Goal: Task Accomplishment & Management: Use online tool/utility

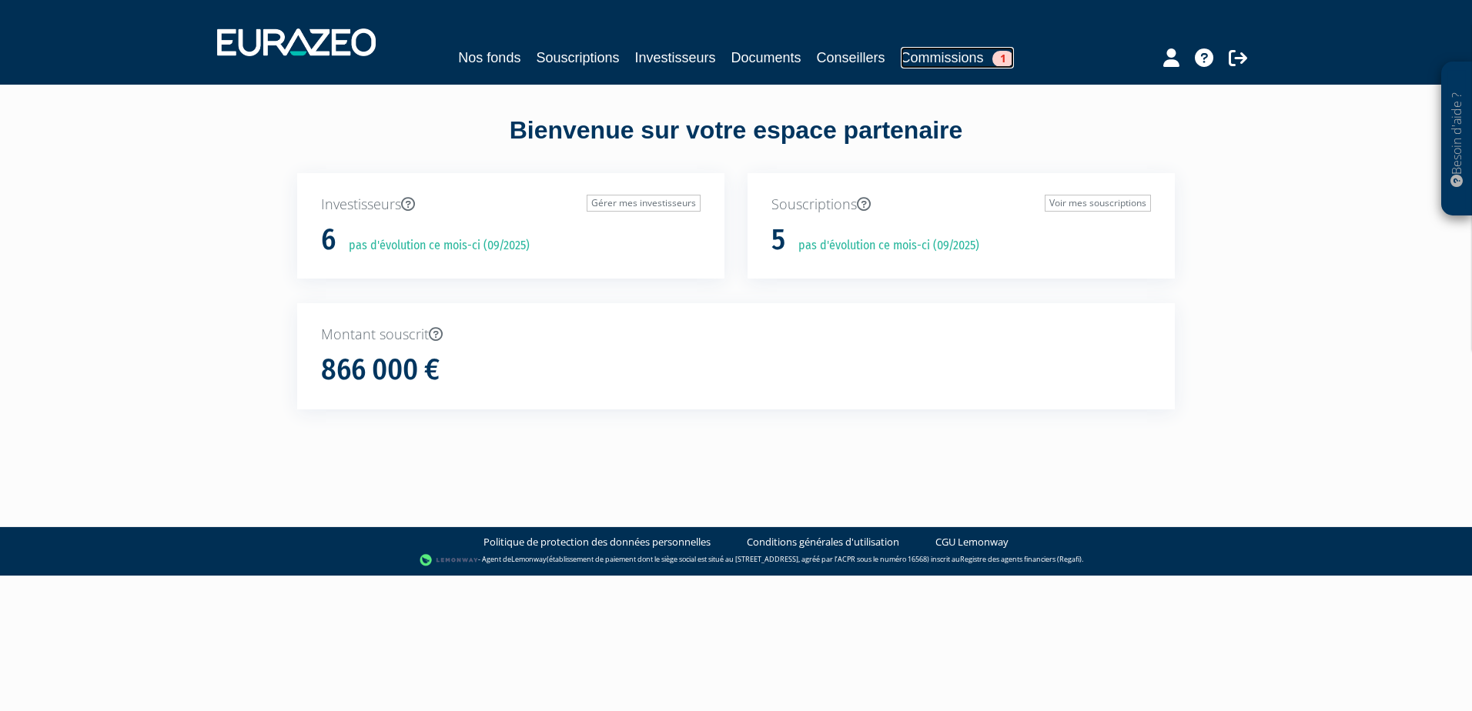
click at [922, 59] on link "Commissions 1" at bounding box center [957, 58] width 113 height 22
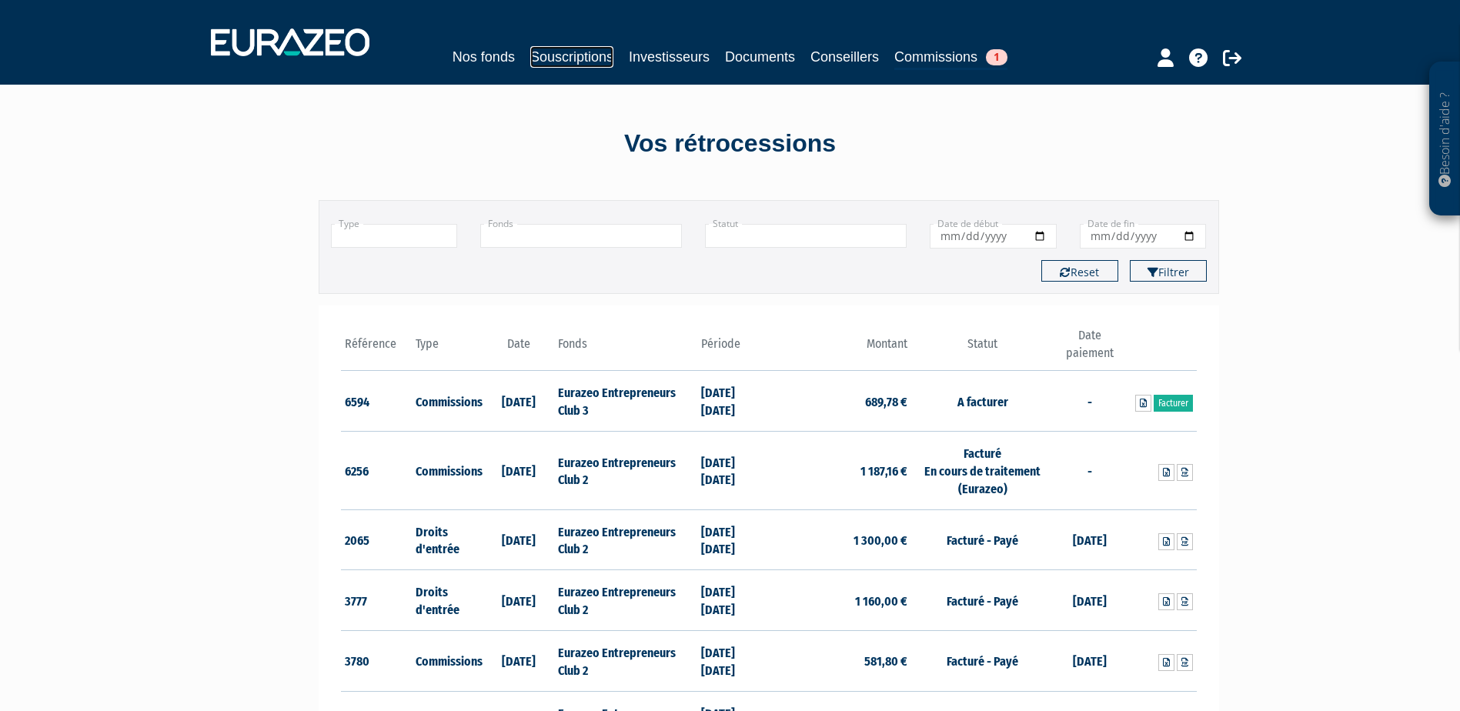
click at [604, 53] on link "Souscriptions" at bounding box center [571, 57] width 83 height 22
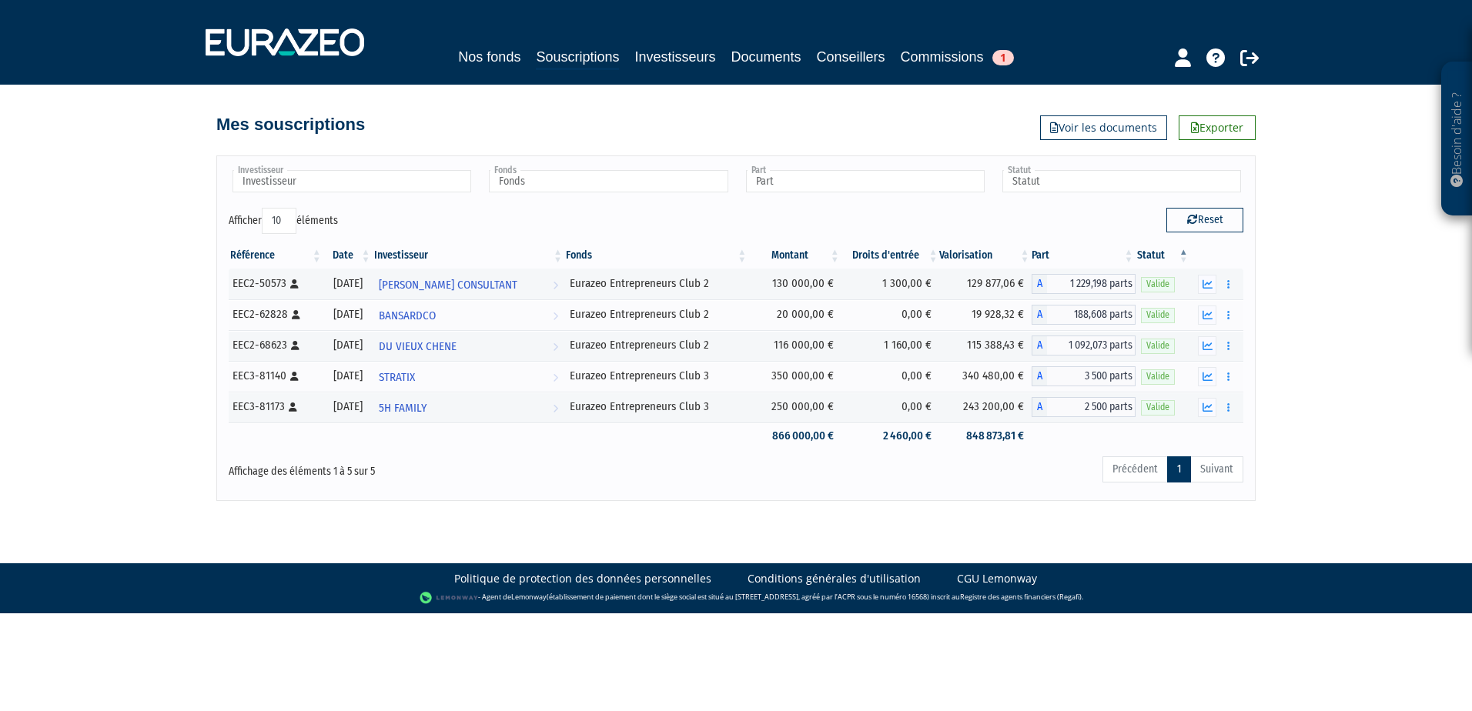
click at [707, 487] on div "Précédent 1 Suivant" at bounding box center [952, 472] width 582 height 34
click at [969, 60] on link "Commissions 1" at bounding box center [957, 57] width 113 height 22
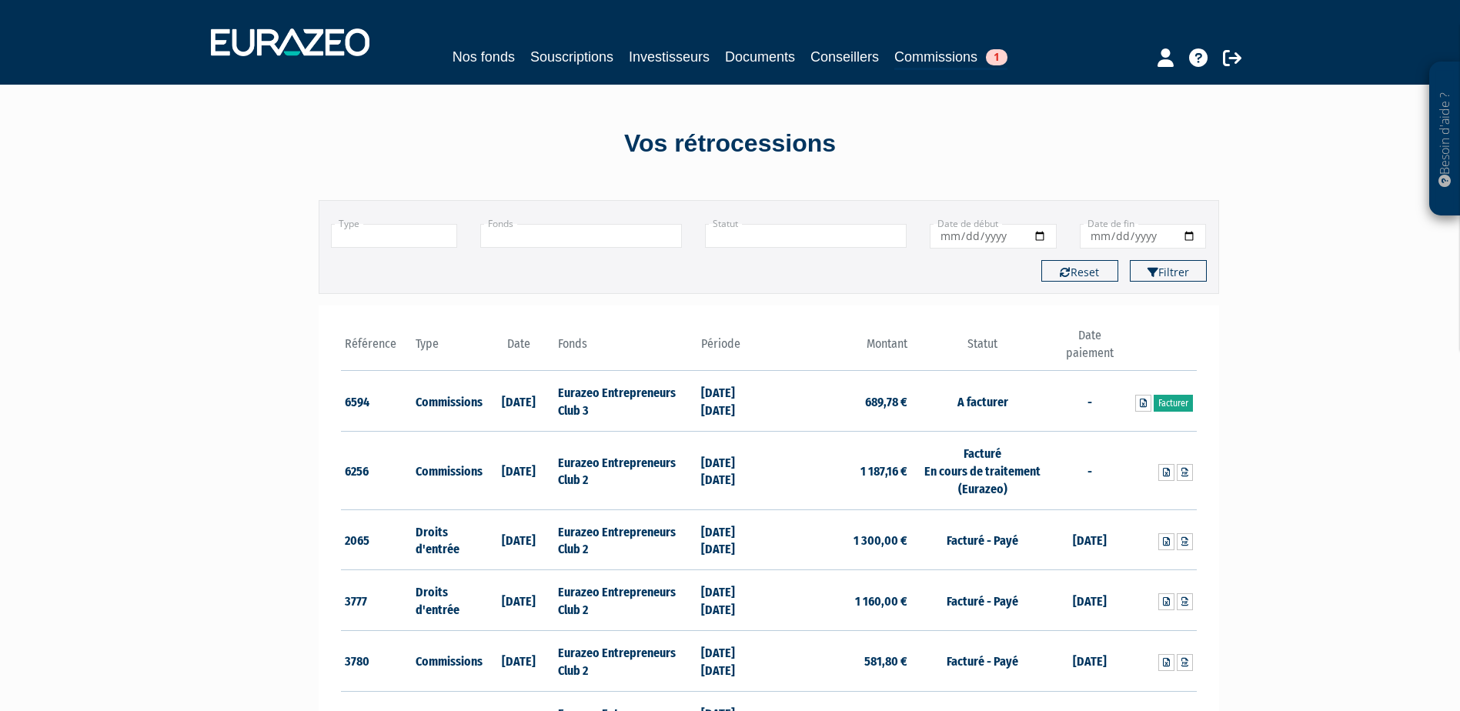
click at [1176, 402] on link "Facturer" at bounding box center [1173, 403] width 39 height 17
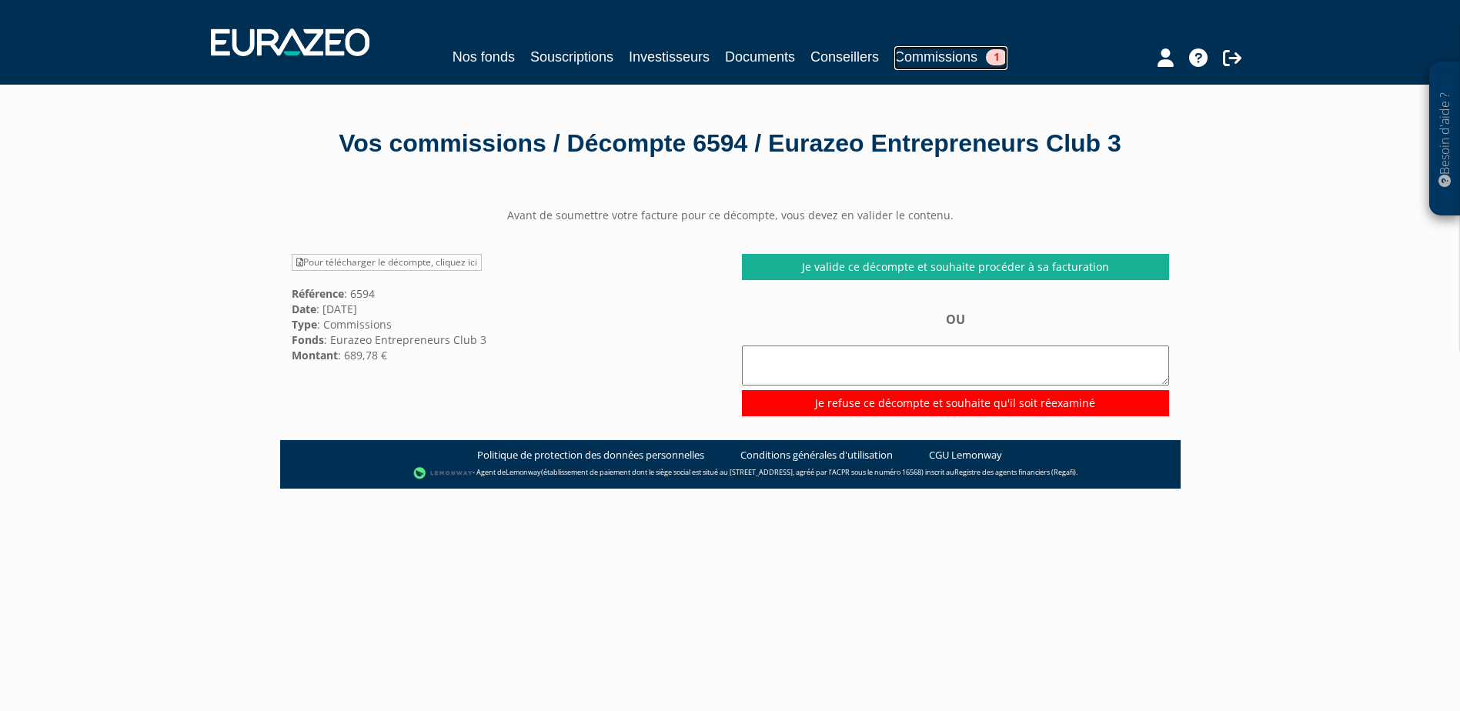
click at [908, 52] on link "Commissions 1" at bounding box center [951, 58] width 113 height 24
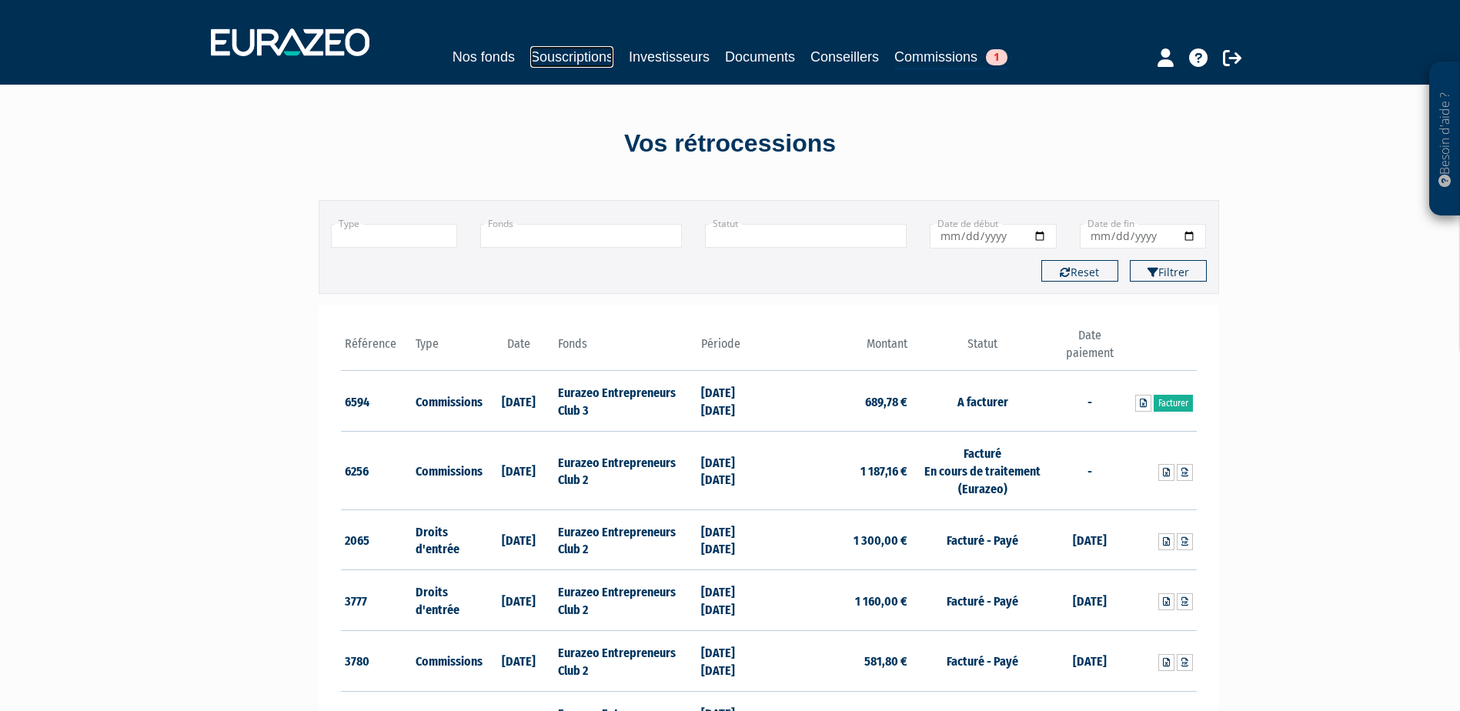
click at [554, 52] on link "Souscriptions" at bounding box center [571, 57] width 83 height 22
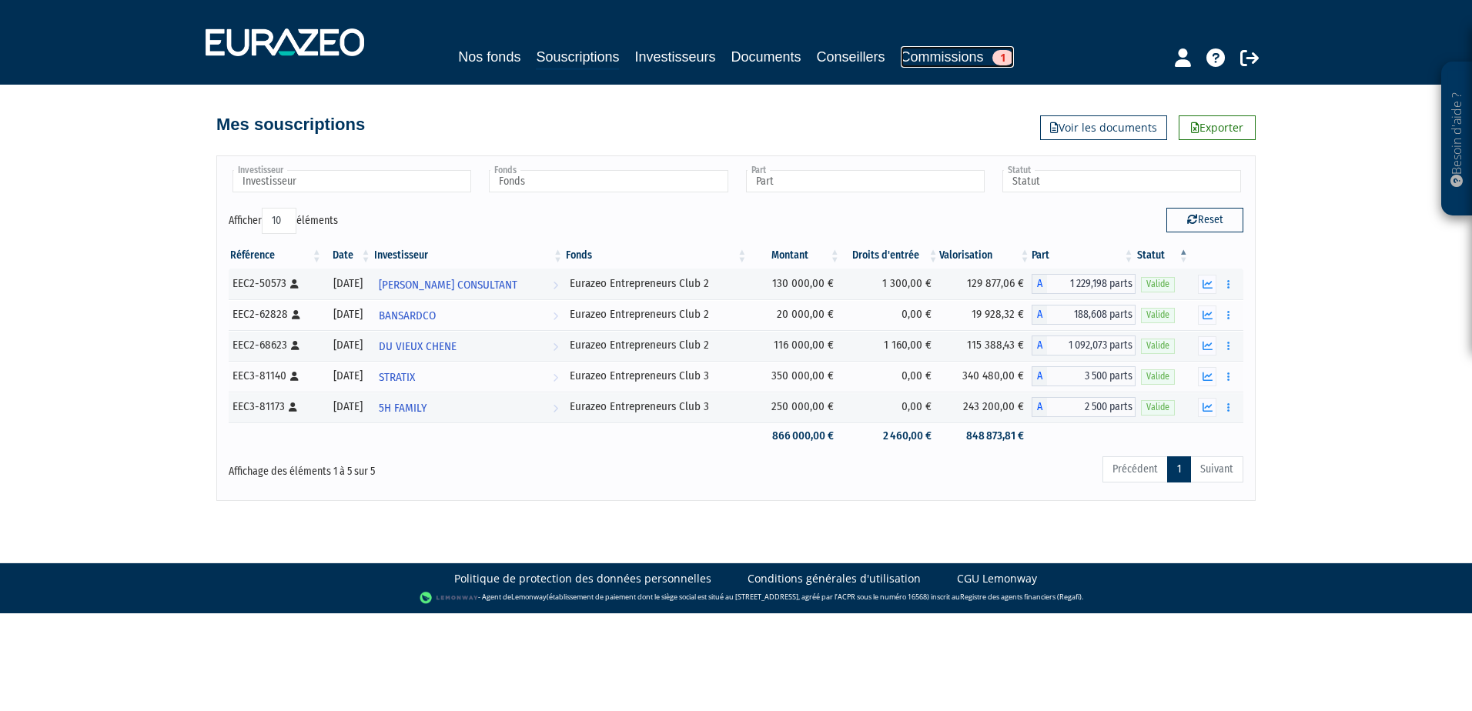
click at [942, 53] on link "Commissions 1" at bounding box center [957, 57] width 113 height 22
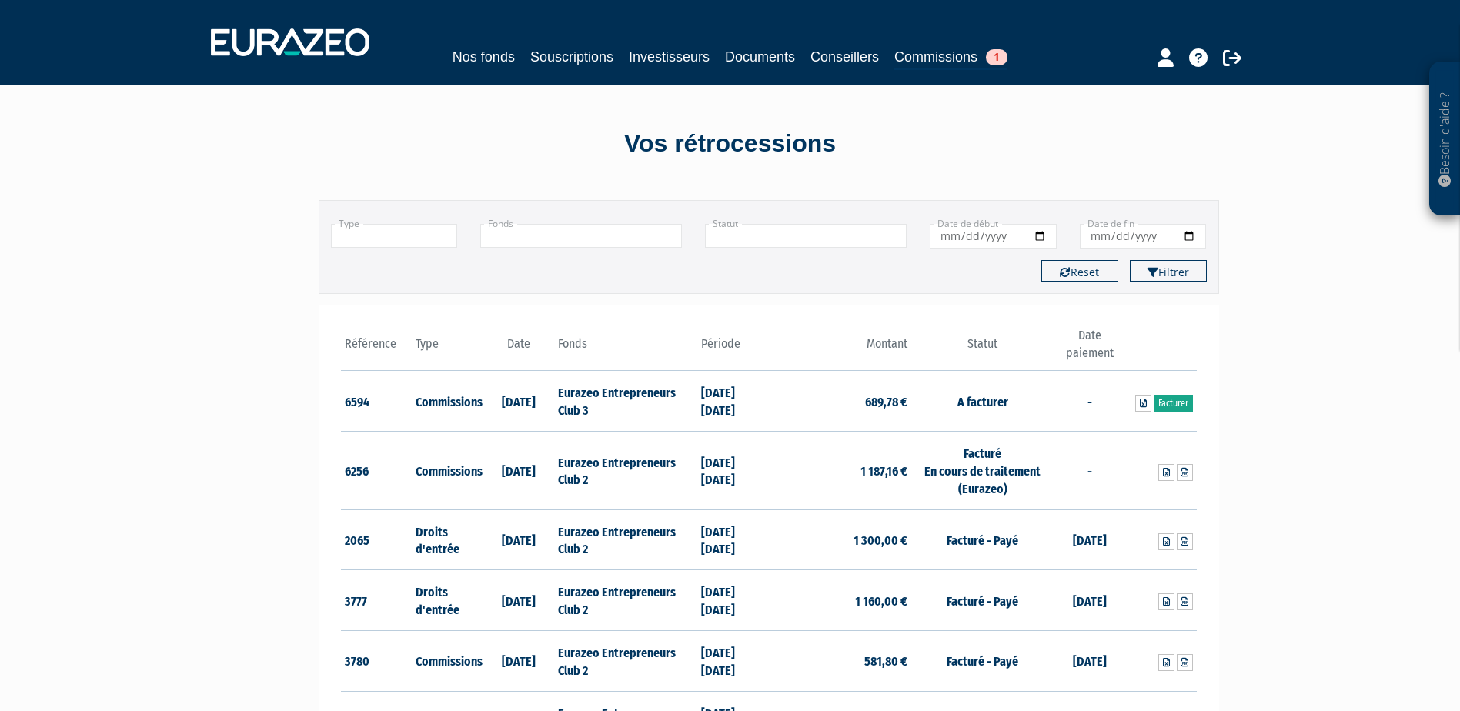
click at [1172, 406] on link "Facturer" at bounding box center [1173, 403] width 39 height 17
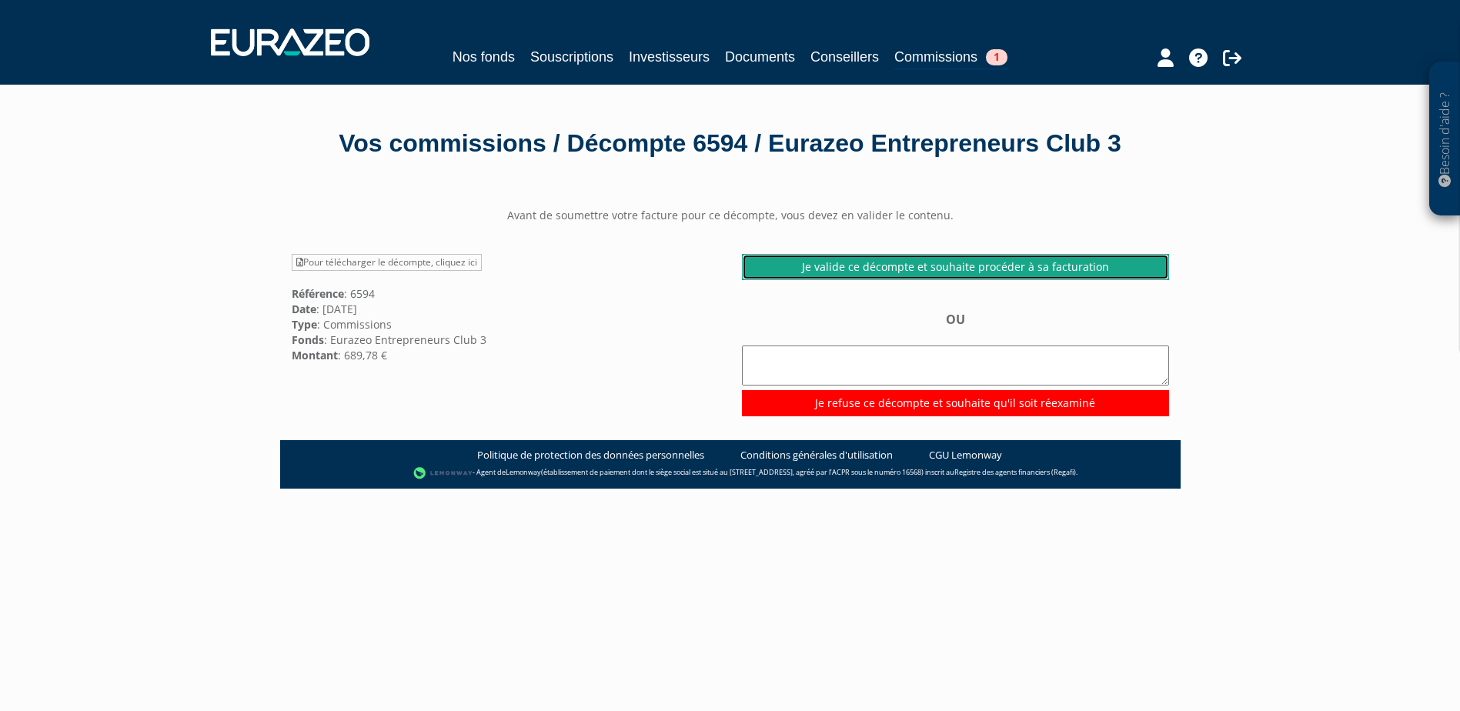
click at [930, 280] on link "Je valide ce décompte et souhaite procéder à sa facturation" at bounding box center [955, 267] width 427 height 26
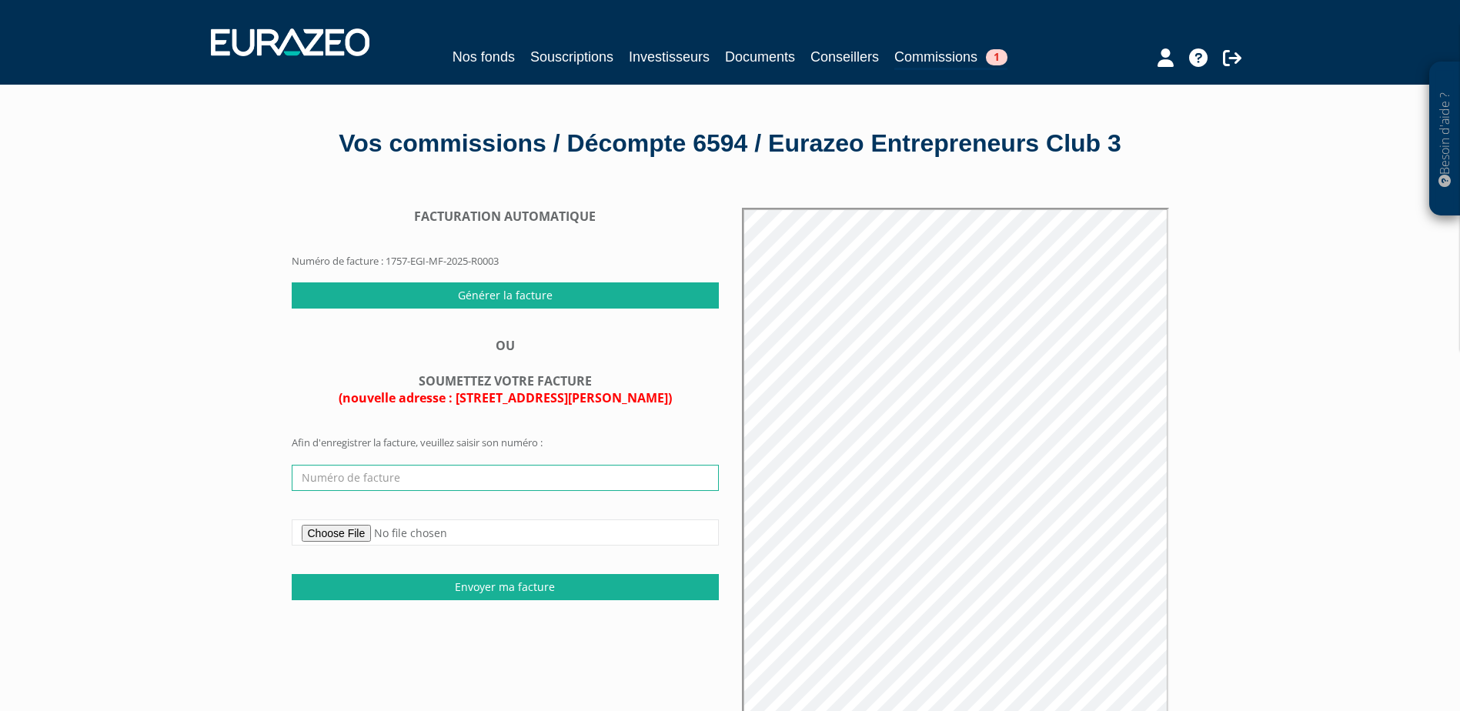
click at [340, 491] on input "text" at bounding box center [505, 478] width 427 height 26
click at [373, 491] on input "text" at bounding box center [505, 478] width 427 height 26
paste input "facture Eurazeo 2025 0088"
type input "facture Eurazeo 2025 0098"
drag, startPoint x: 455, startPoint y: 519, endPoint x: 305, endPoint y: 516, distance: 150.2
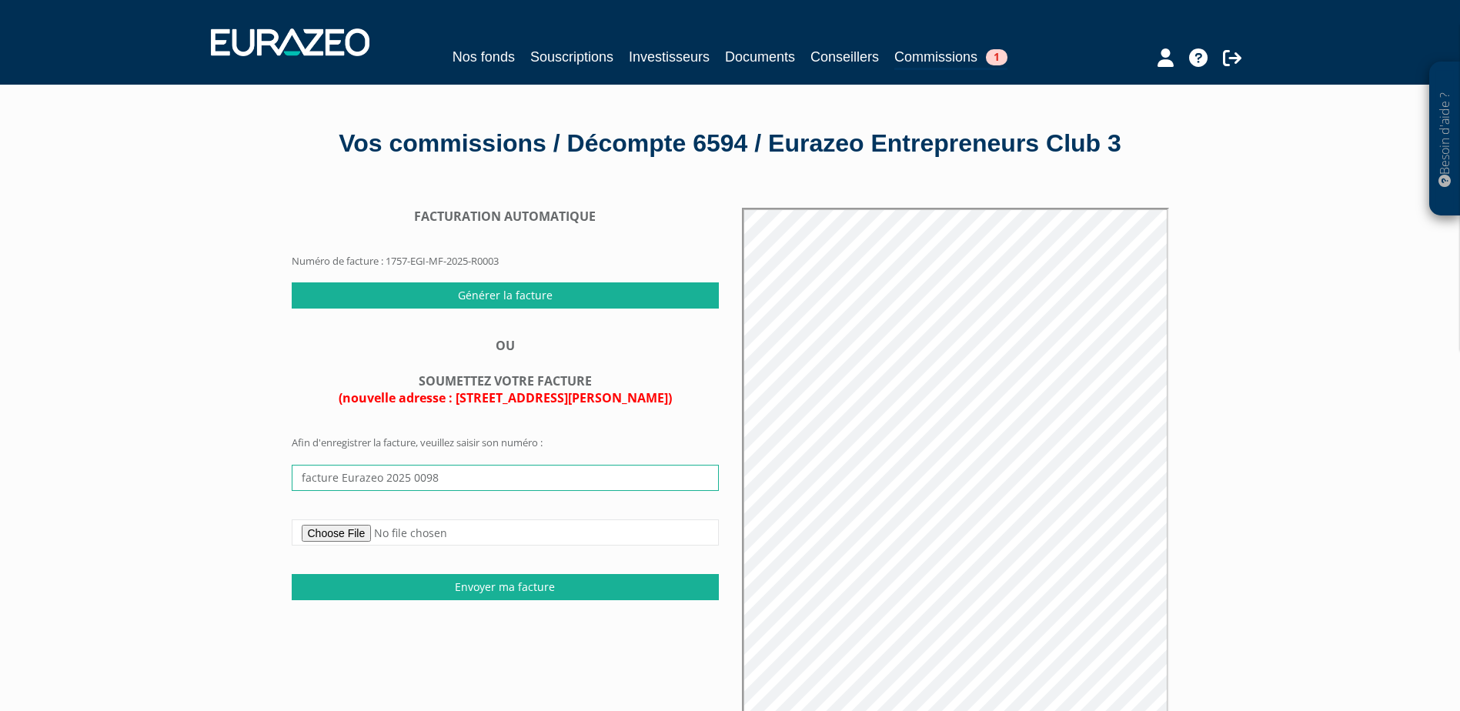
click at [306, 491] on input "facture Eurazeo 2025 0098" at bounding box center [505, 478] width 427 height 26
click at [459, 491] on input "facture Eurazeo 2025 0098" at bounding box center [505, 478] width 427 height 26
drag, startPoint x: 477, startPoint y: 509, endPoint x: 296, endPoint y: 509, distance: 180.1
click at [296, 491] on input "facture Eurazeo 2025 0098" at bounding box center [505, 478] width 427 height 26
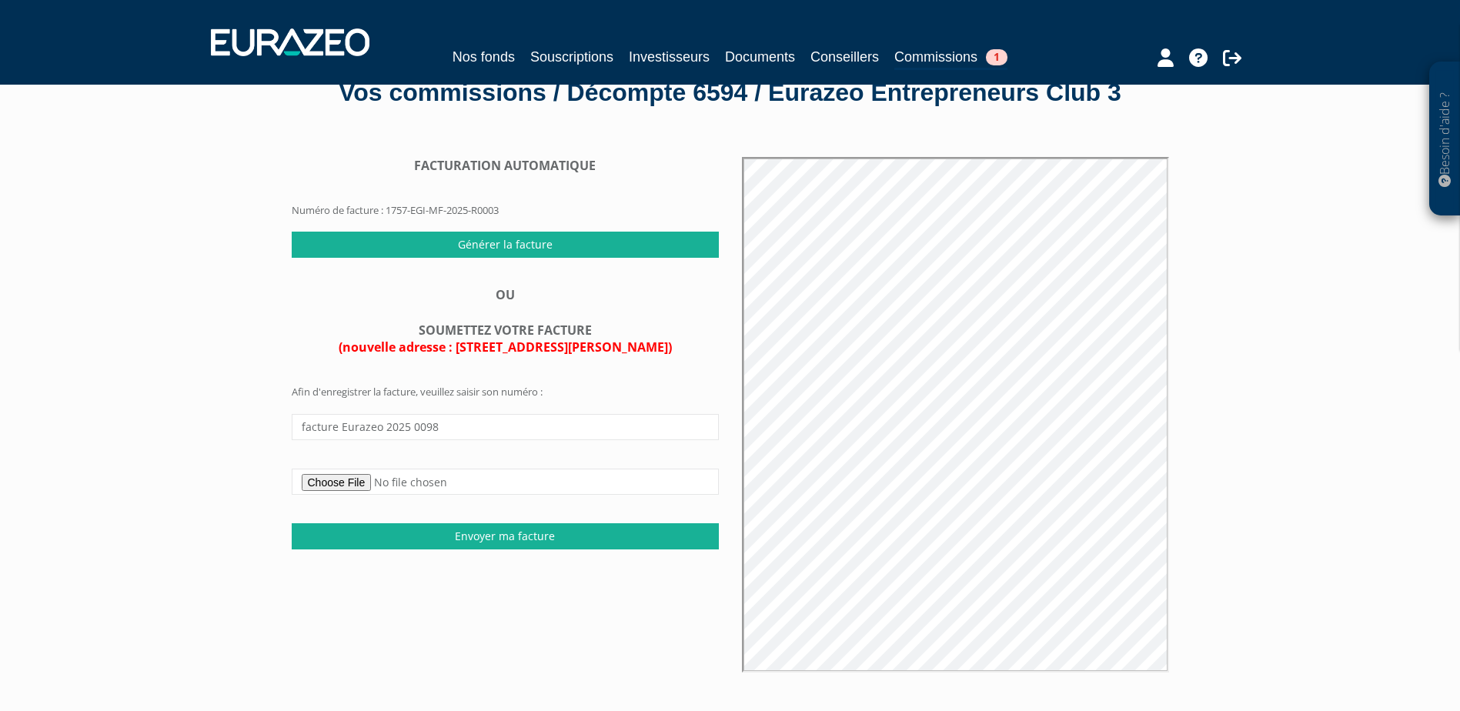
scroll to position [23, 0]
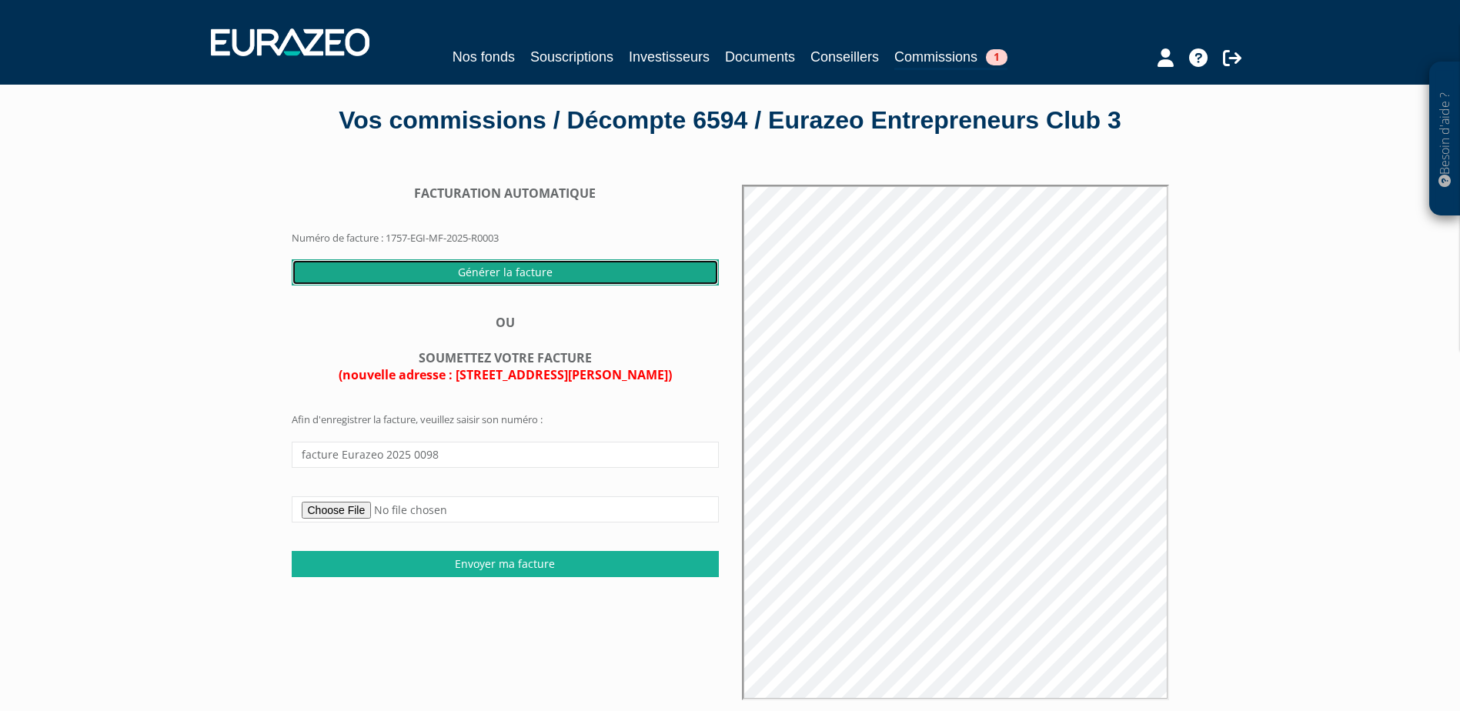
click at [539, 286] on input "Générer la facture" at bounding box center [505, 272] width 427 height 26
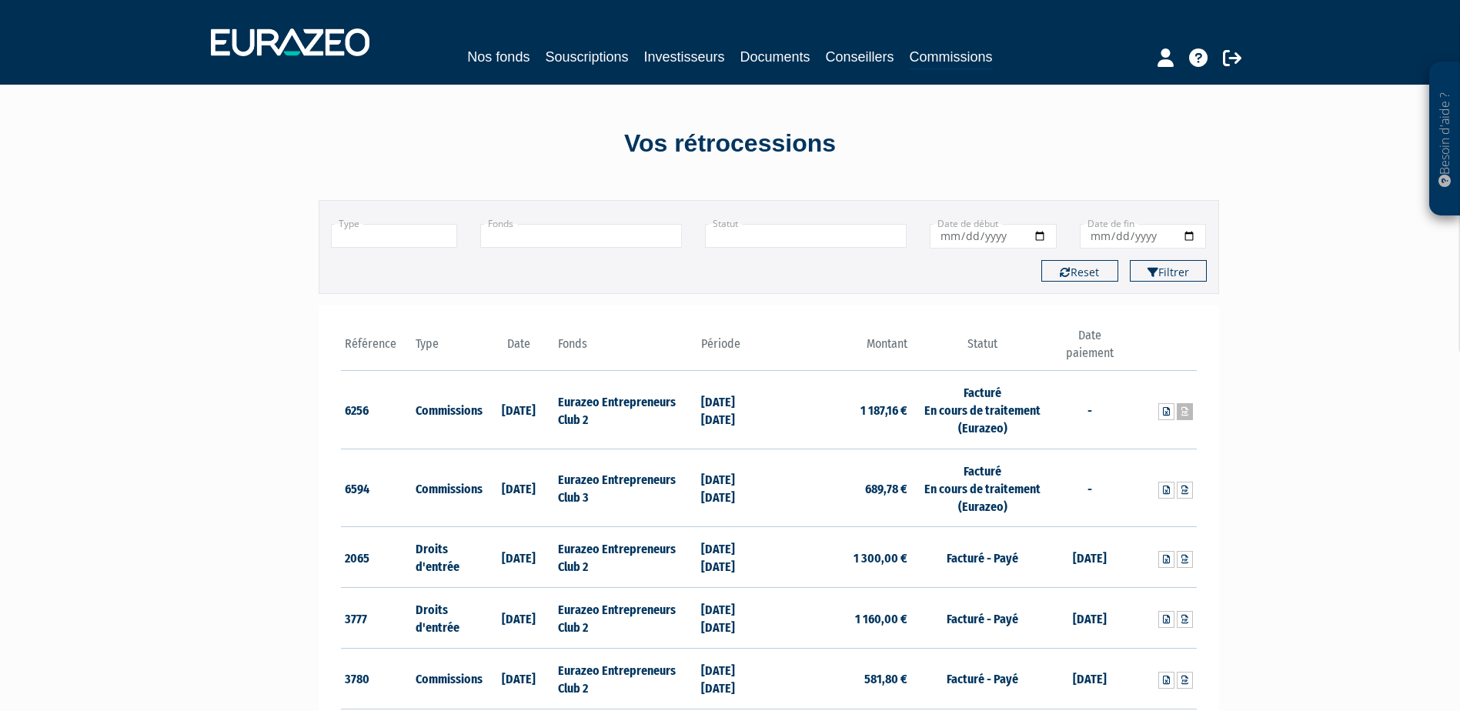
click at [1184, 415] on icon at bounding box center [1185, 411] width 7 height 9
click at [1189, 490] on link at bounding box center [1185, 490] width 16 height 17
click at [1189, 491] on link at bounding box center [1185, 490] width 16 height 17
